Goal: Task Accomplishment & Management: Use online tool/utility

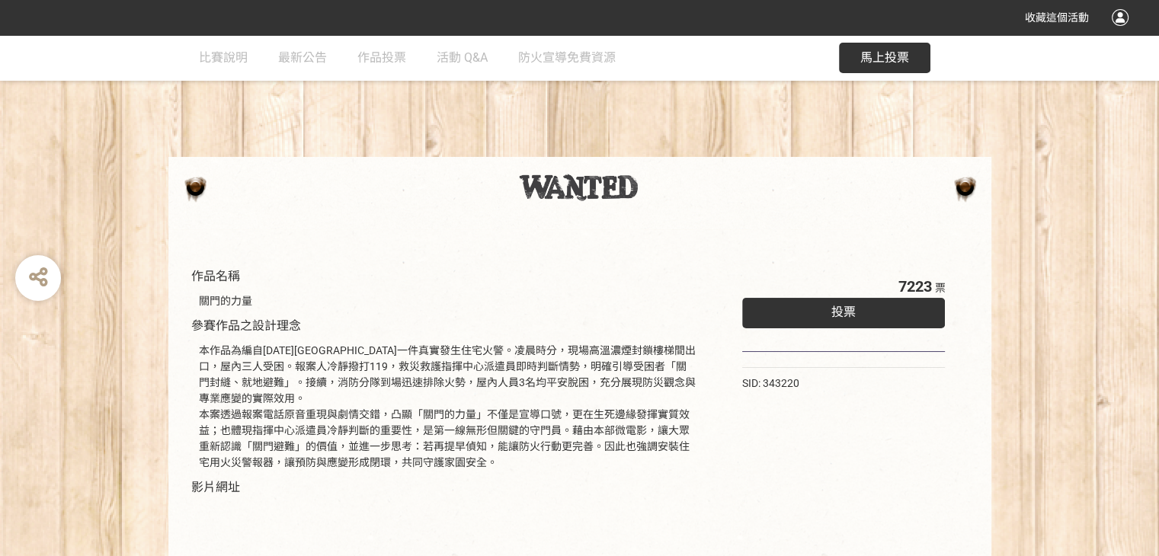
click at [835, 308] on span "投票" at bounding box center [844, 312] width 24 height 14
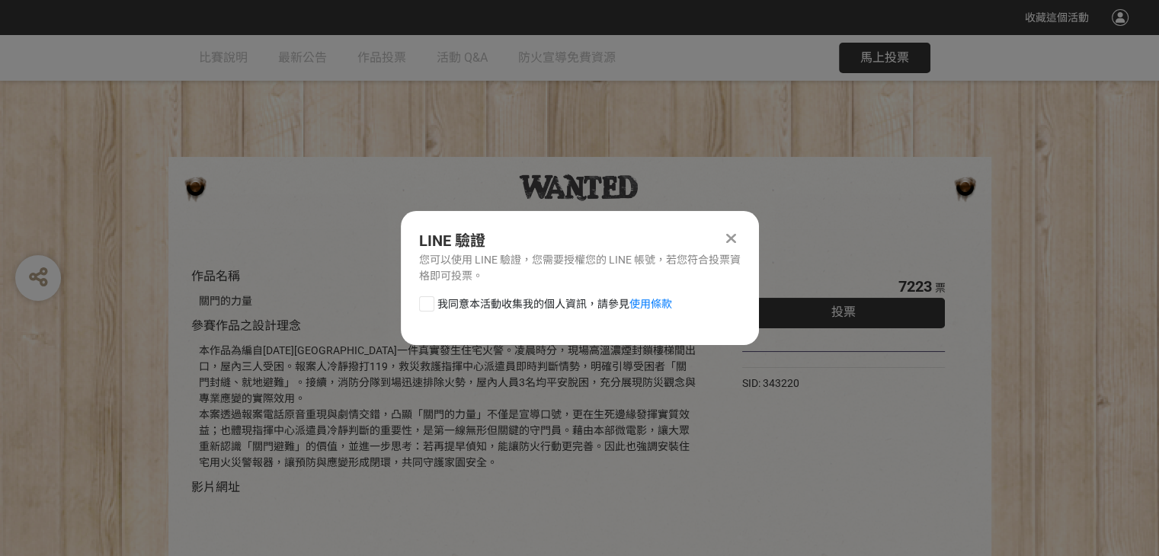
click at [432, 303] on div at bounding box center [426, 304] width 15 height 15
checkbox input "true"
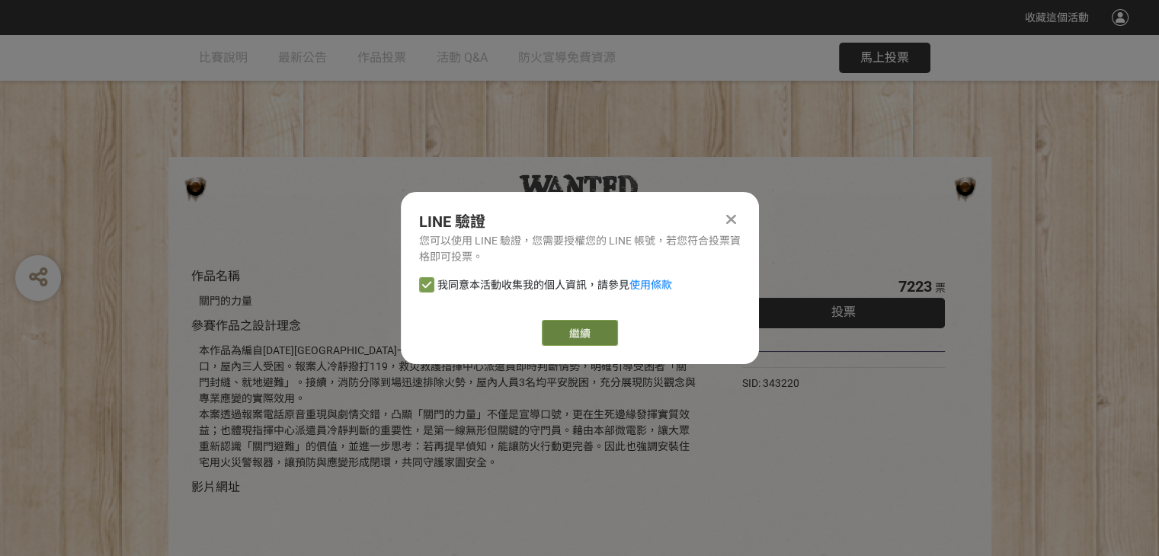
click at [575, 333] on link "繼續" at bounding box center [580, 333] width 76 height 26
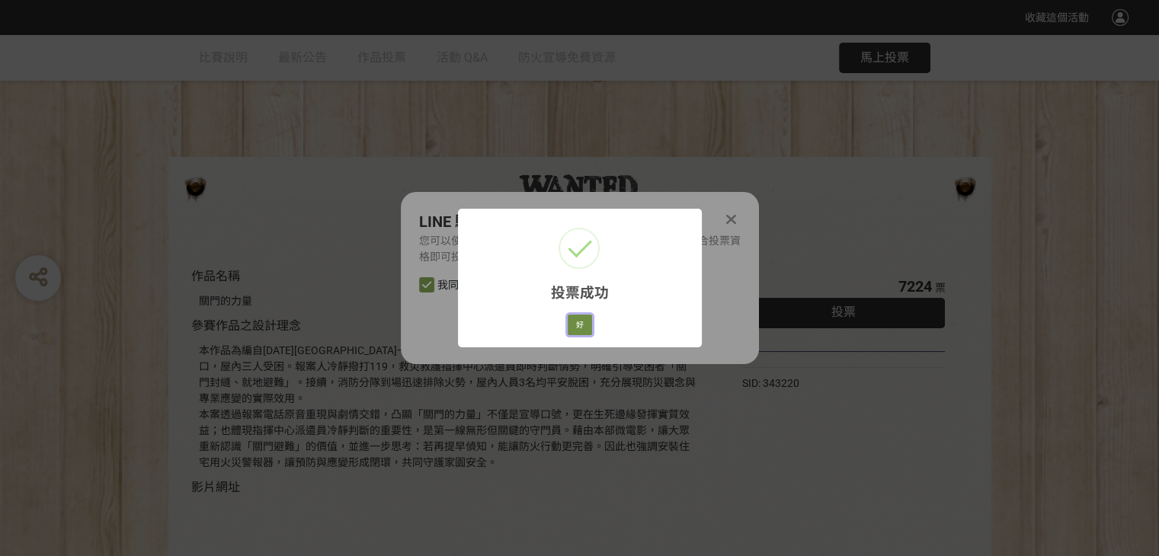
click at [582, 324] on button "好" at bounding box center [580, 325] width 24 height 21
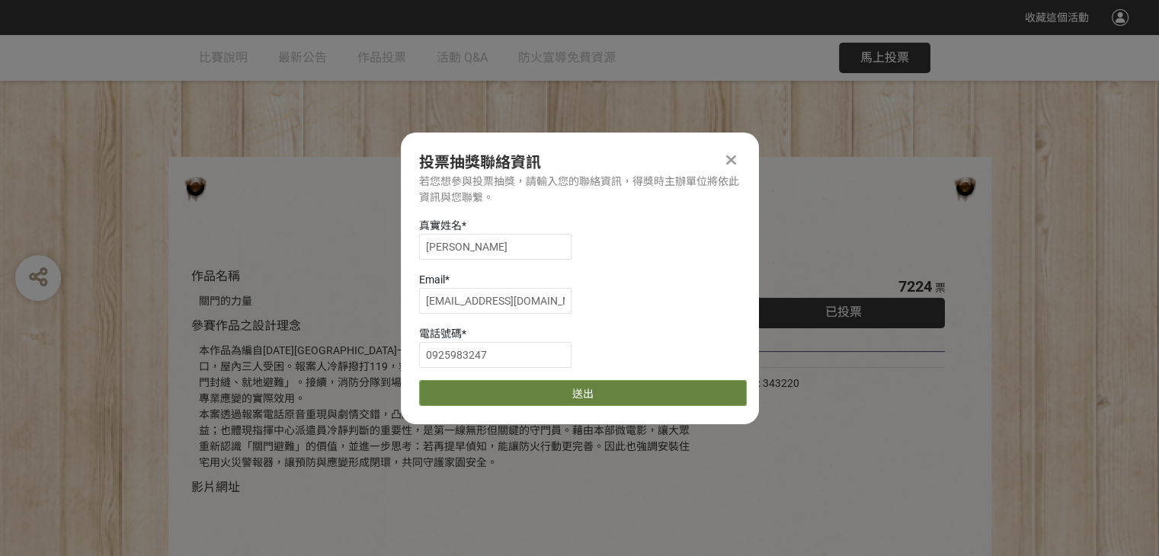
click at [567, 393] on button "送出" at bounding box center [583, 393] width 328 height 26
